Goal: Task Accomplishment & Management: Complete application form

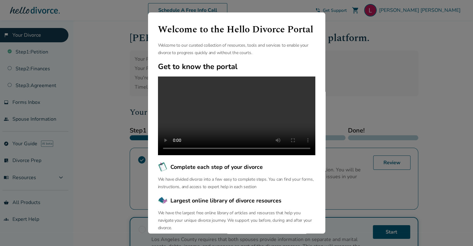
scroll to position [47, 0]
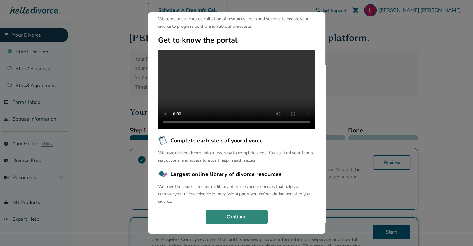
click at [246, 219] on button "Continue" at bounding box center [237, 217] width 62 height 14
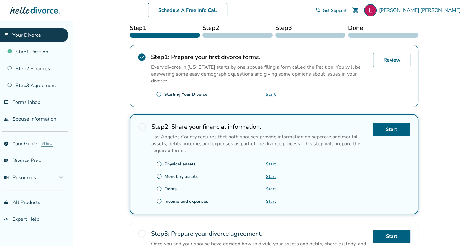
scroll to position [92, 0]
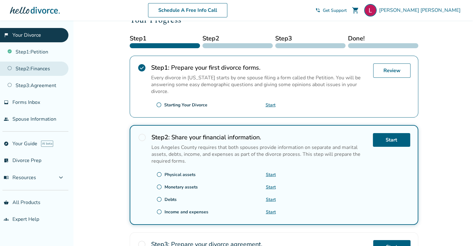
click at [9, 67] on link "Step 2 : Finances" at bounding box center [34, 69] width 68 height 14
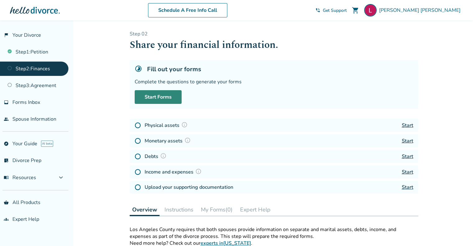
click at [153, 100] on link "Start Forms" at bounding box center [158, 97] width 47 height 14
